Goal: Find specific page/section: Find specific page/section

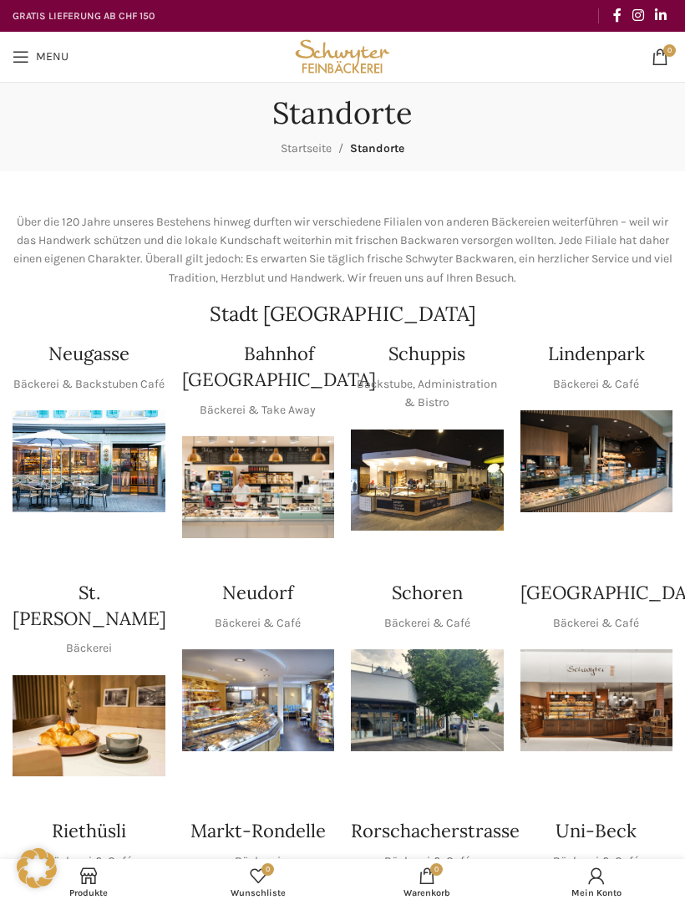
click at [648, 676] on img "1 / 1" at bounding box center [597, 700] width 153 height 102
click at [474, 457] on img "1 / 1" at bounding box center [427, 481] width 153 height 102
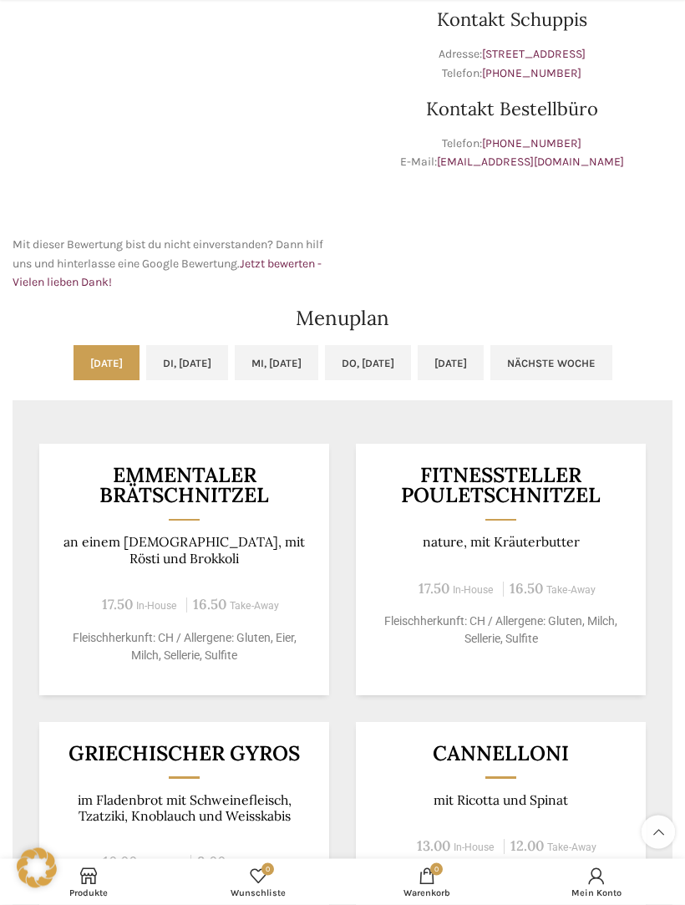
scroll to position [491, 0]
click at [484, 359] on link "[DATE]" at bounding box center [451, 361] width 66 height 35
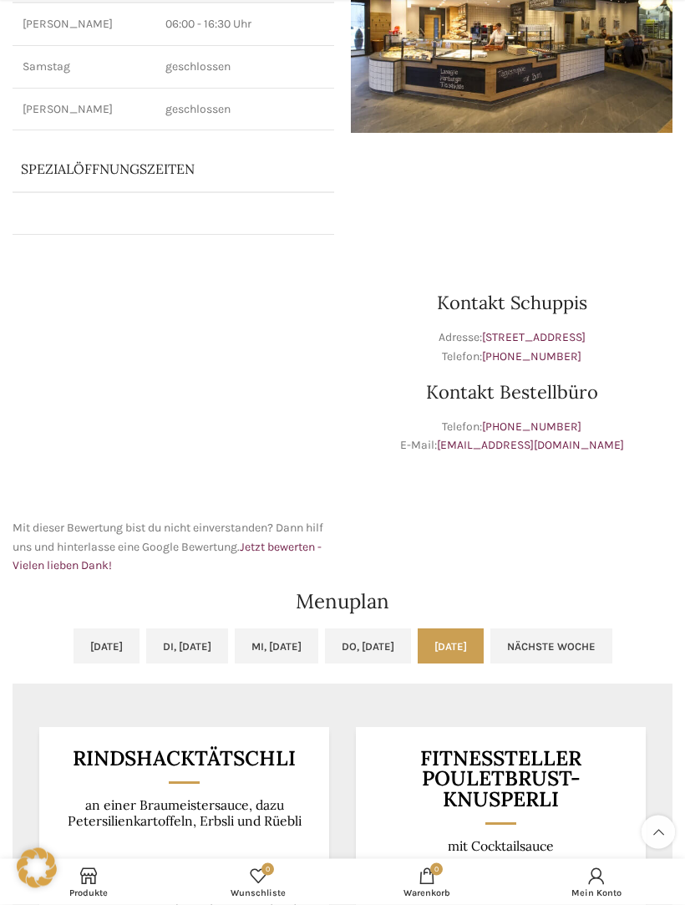
scroll to position [206, 0]
click at [192, 658] on link "Di, 09.09.2025" at bounding box center [187, 646] width 82 height 35
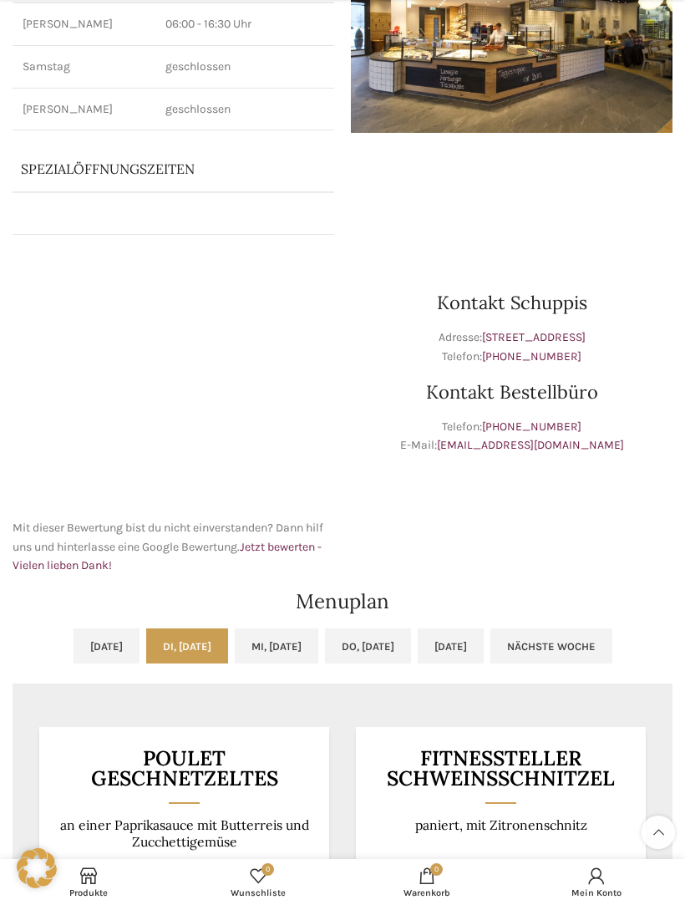
click at [313, 654] on link "Mi, 10.09.2025" at bounding box center [277, 646] width 84 height 35
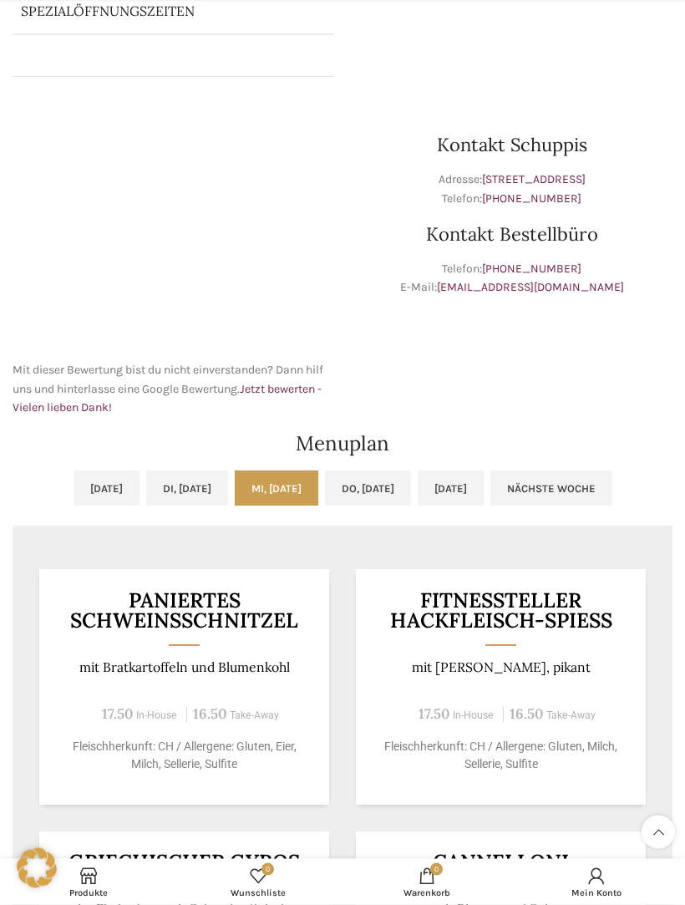
scroll to position [364, 0]
click at [410, 489] on link "Do, 11.09.2025" at bounding box center [368, 488] width 86 height 35
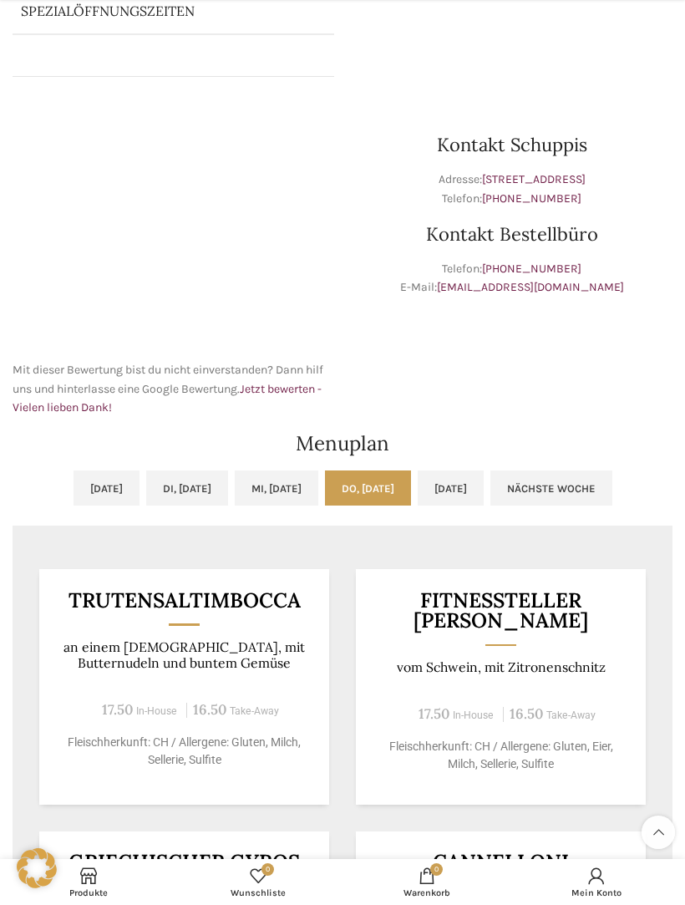
click at [484, 495] on link "Fr, 12.09.2025" at bounding box center [451, 488] width 66 height 35
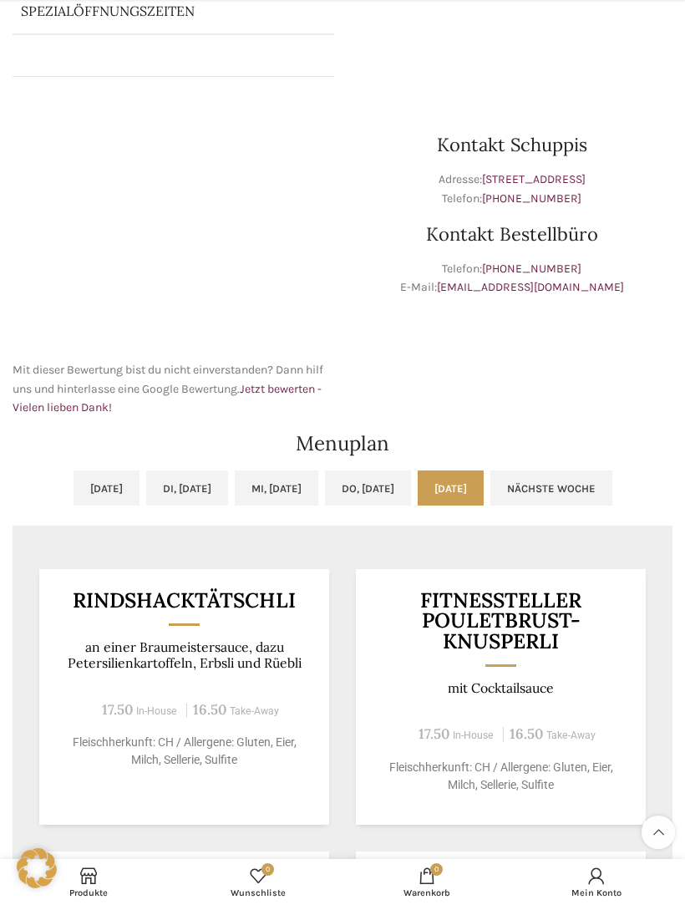
click at [613, 494] on link "Nächste Woche" at bounding box center [552, 488] width 122 height 35
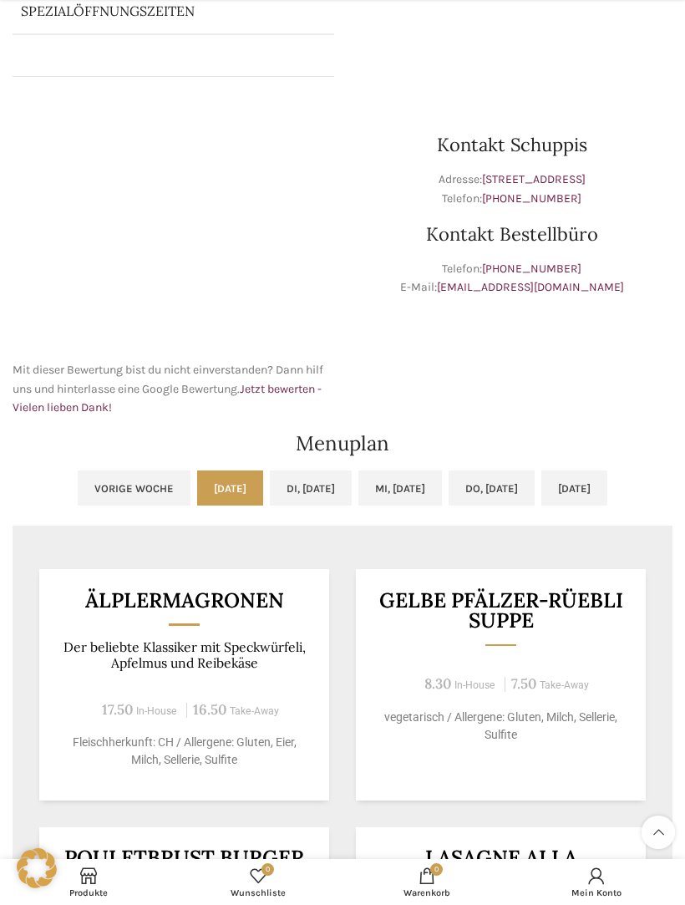
click at [608, 502] on link "Fr, 19.09.2025" at bounding box center [575, 488] width 66 height 35
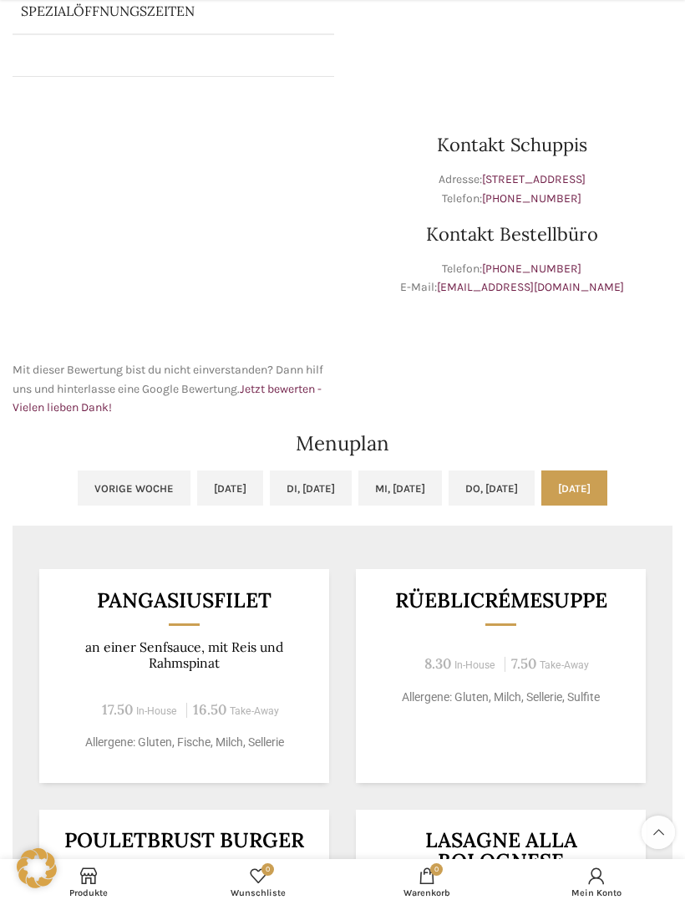
click at [197, 487] on link "Mo, 15.09.2025" at bounding box center [230, 488] width 66 height 35
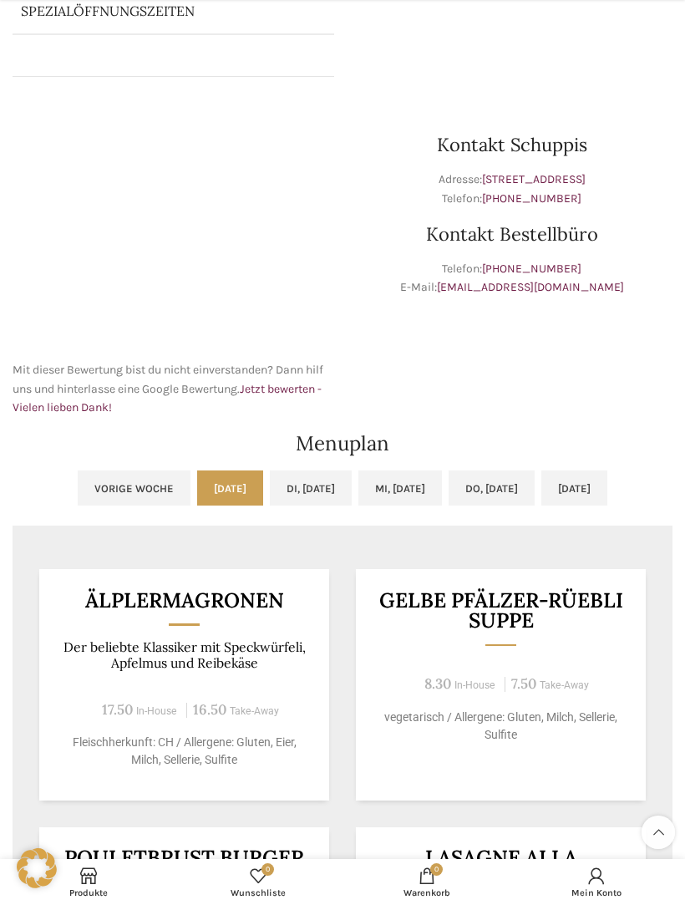
click at [310, 502] on link "Di, 16.09.2025" at bounding box center [311, 488] width 82 height 35
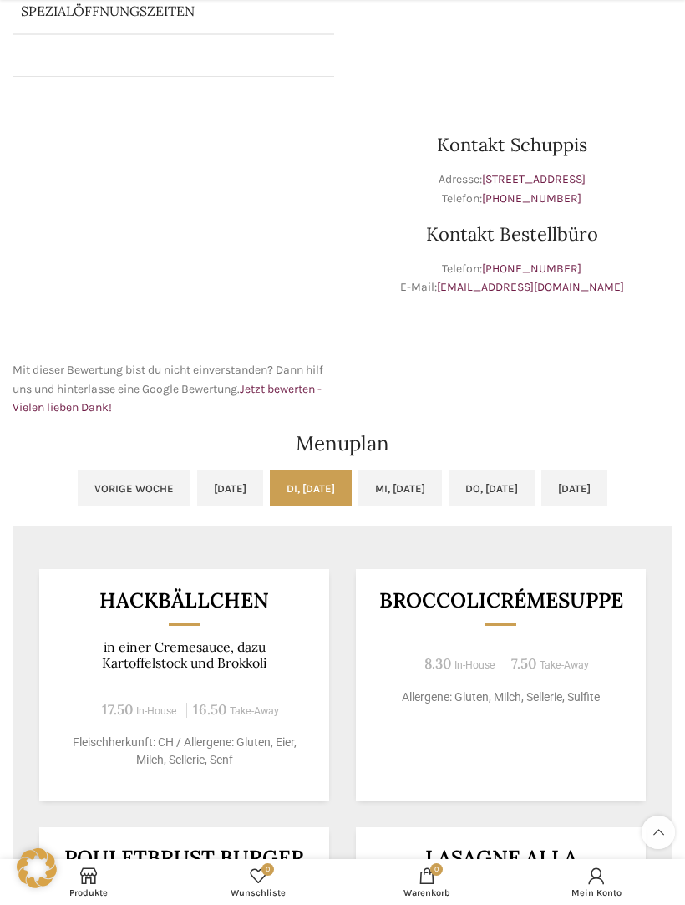
click at [409, 496] on link "Mi, 17.09.2025" at bounding box center [401, 488] width 84 height 35
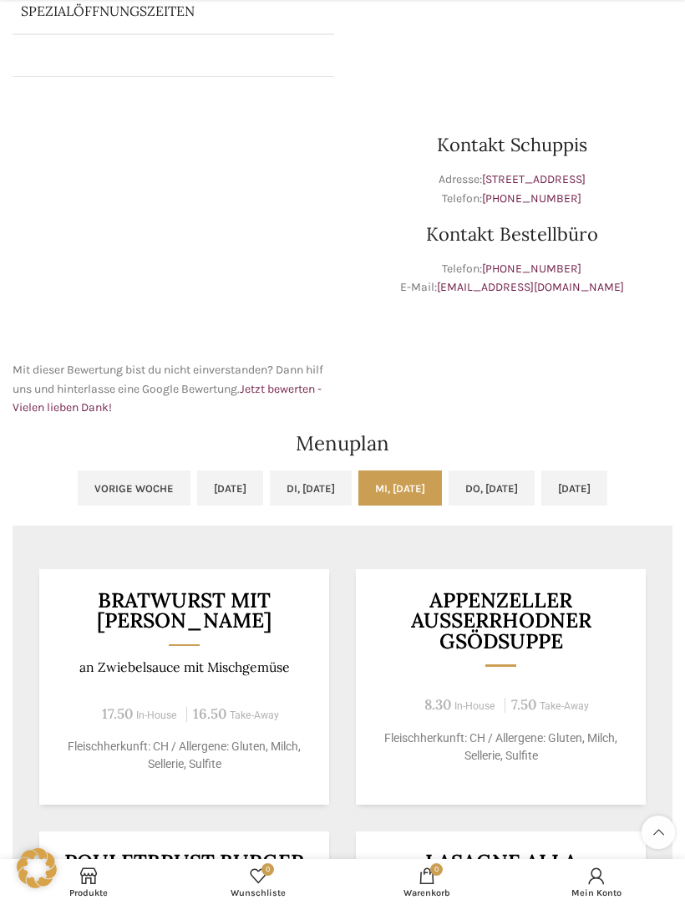
click at [509, 492] on link "Do, 18.09.2025" at bounding box center [492, 488] width 86 height 35
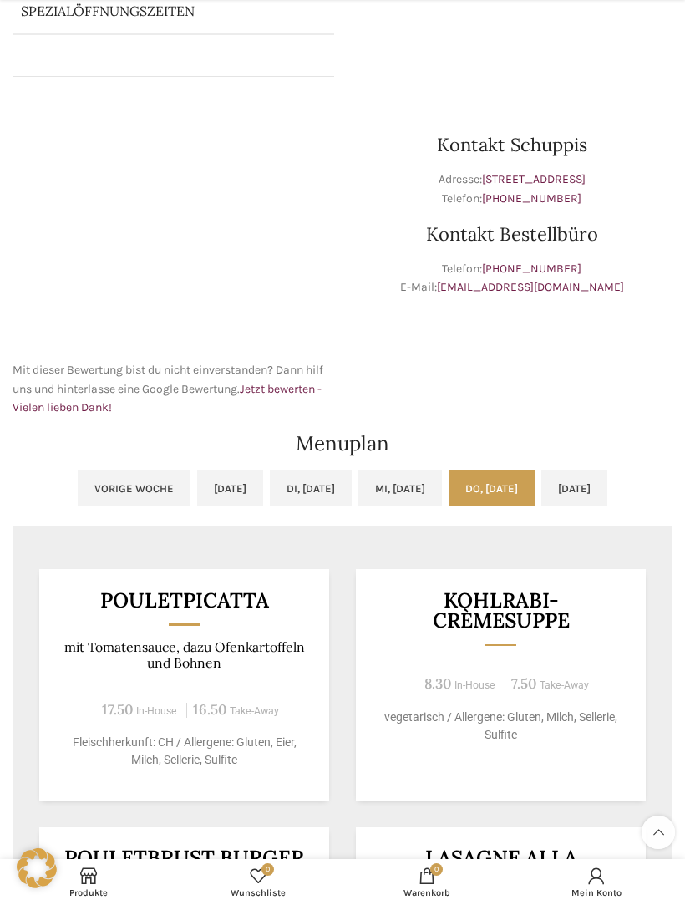
click at [608, 490] on link "Fr, 19.09.2025" at bounding box center [575, 488] width 66 height 35
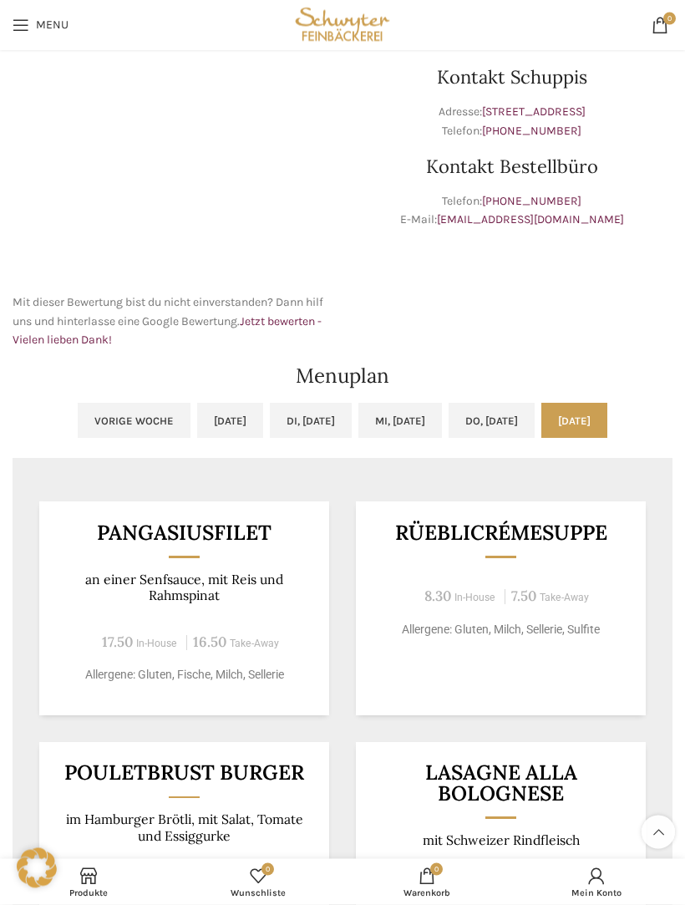
scroll to position [420, 0]
